Goal: Information Seeking & Learning: Compare options

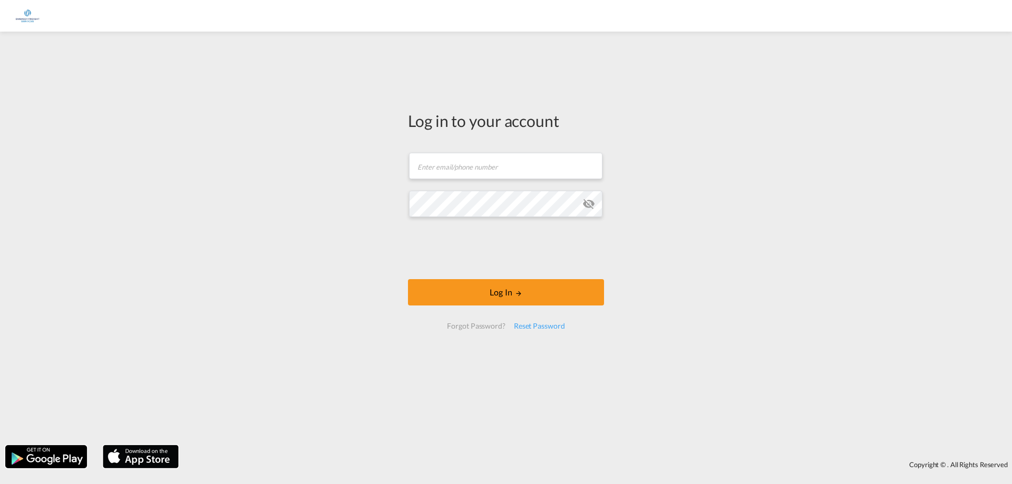
click at [506, 190] on md-input-container "Password field is required" at bounding box center [506, 204] width 194 height 28
click at [514, 164] on input "text" at bounding box center [505, 166] width 193 height 26
type input "[PERSON_NAME][EMAIL_ADDRESS][DOMAIN_NAME]"
click at [374, 252] on div "Log in to your account [PERSON_NAME][EMAIL_ADDRESS][DOMAIN_NAME] Password field…" at bounding box center [506, 238] width 1012 height 403
click at [408, 279] on button "Log In" at bounding box center [506, 292] width 196 height 26
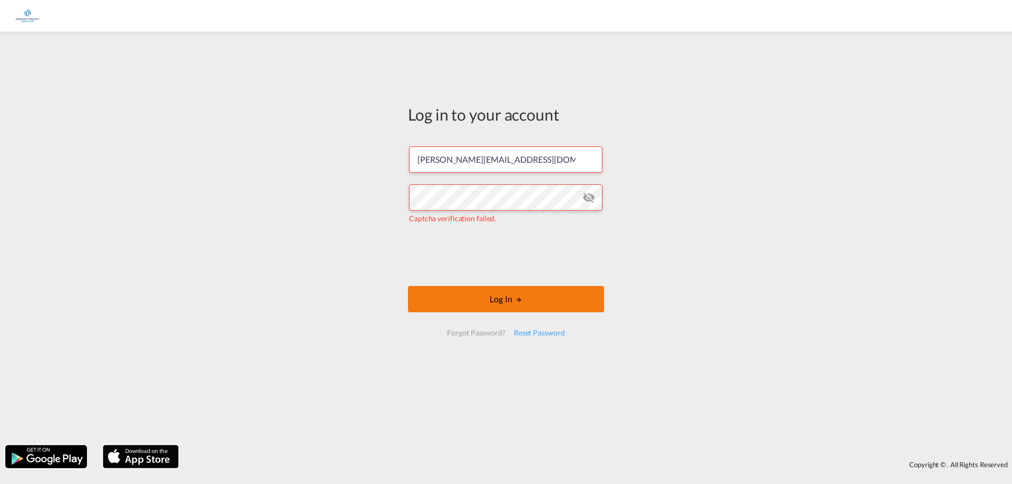
click at [501, 299] on button "Log In" at bounding box center [506, 299] width 196 height 26
